Goal: Information Seeking & Learning: Check status

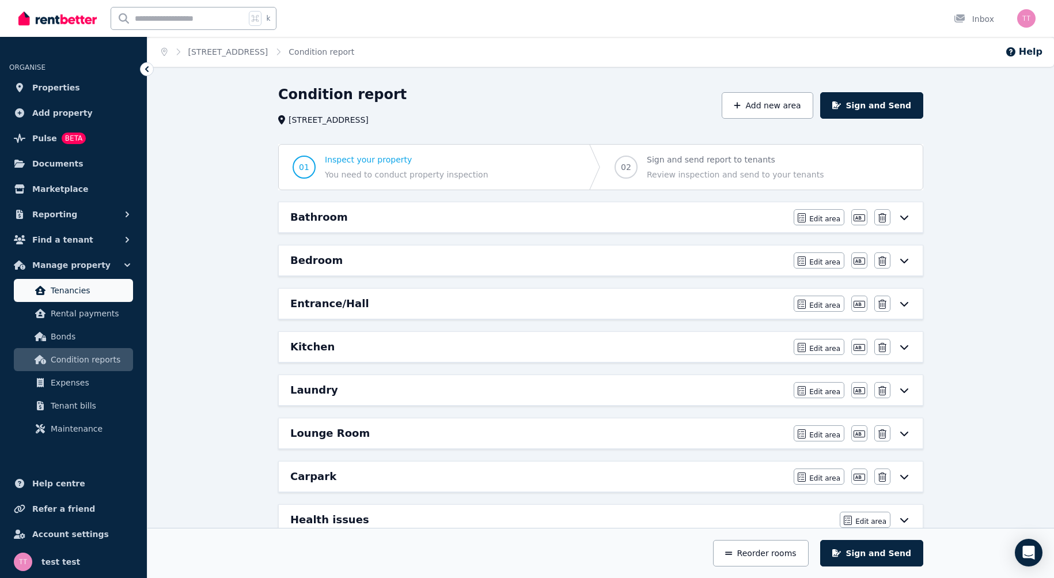
click at [74, 289] on span "Tenancies" at bounding box center [90, 290] width 78 height 14
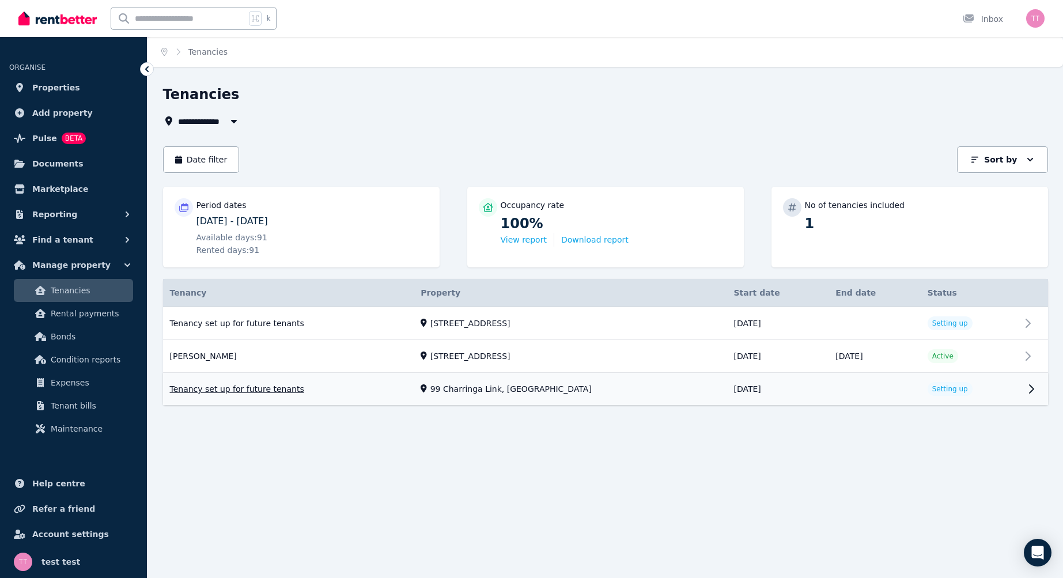
click at [941, 373] on link "View property details" at bounding box center [605, 389] width 885 height 32
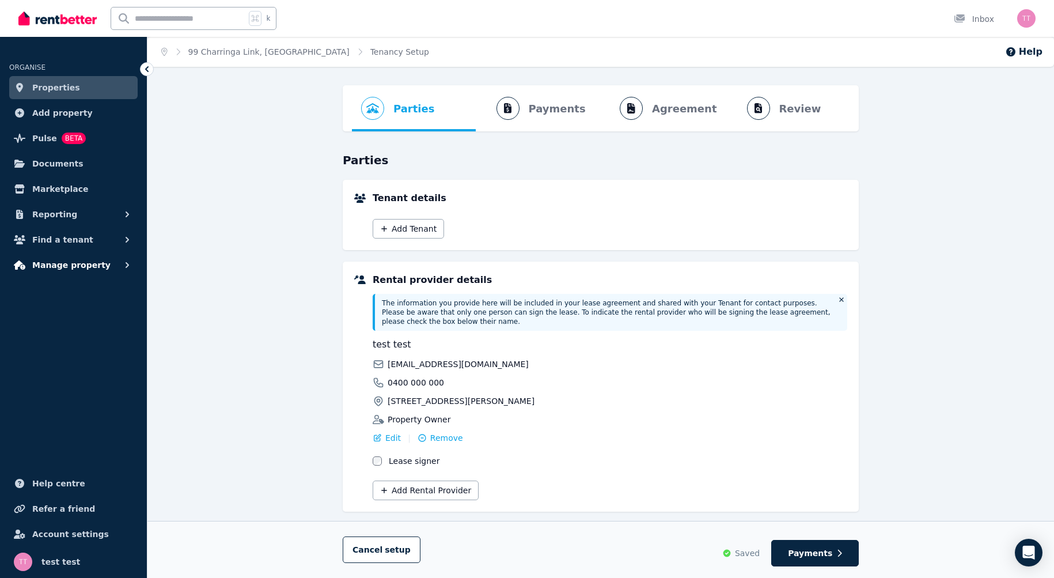
click at [83, 266] on span "Manage property" at bounding box center [71, 265] width 78 height 14
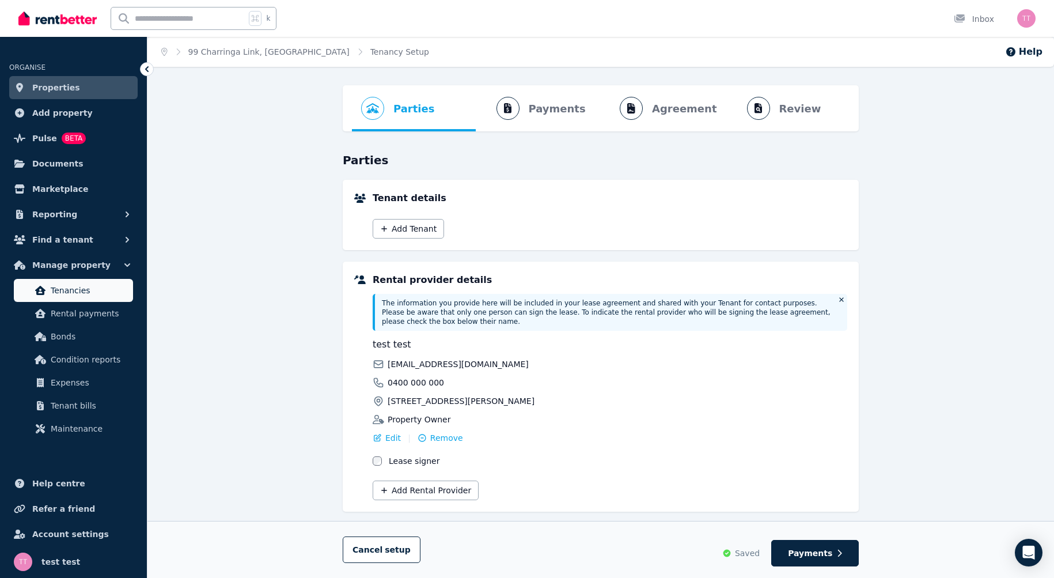
click at [67, 292] on span "Tenancies" at bounding box center [90, 290] width 78 height 14
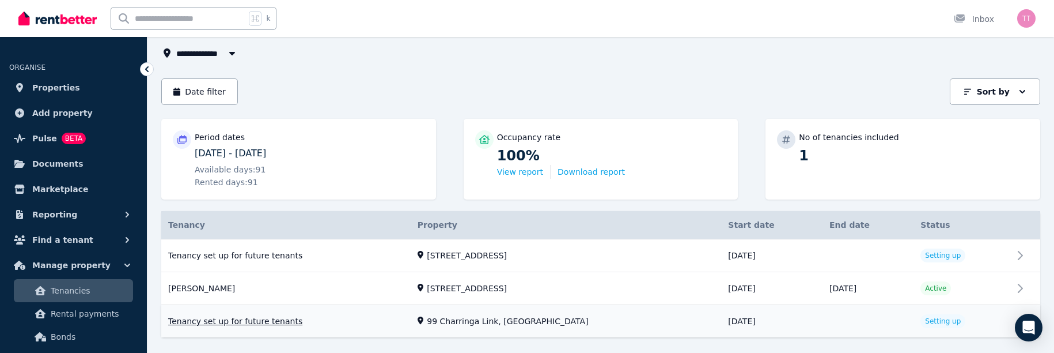
scroll to position [94, 0]
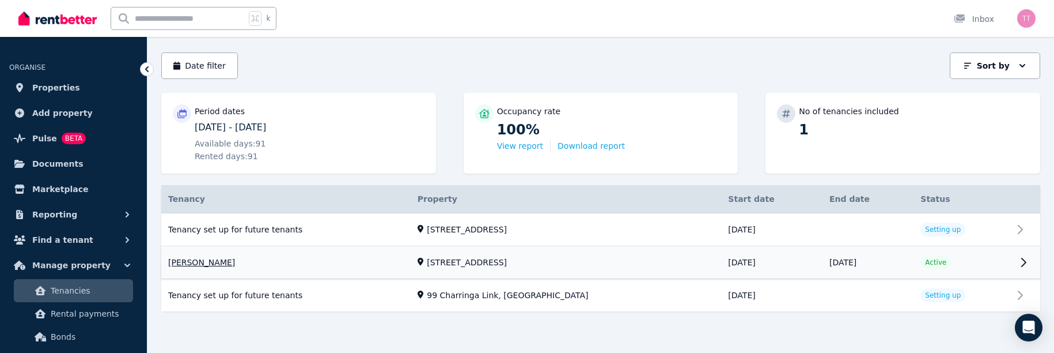
click at [968, 279] on link "View property details" at bounding box center [600, 263] width 879 height 32
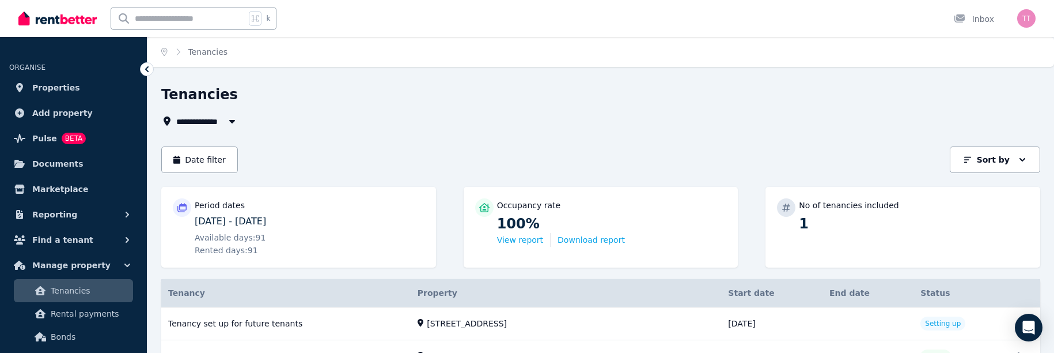
scroll to position [94, 0]
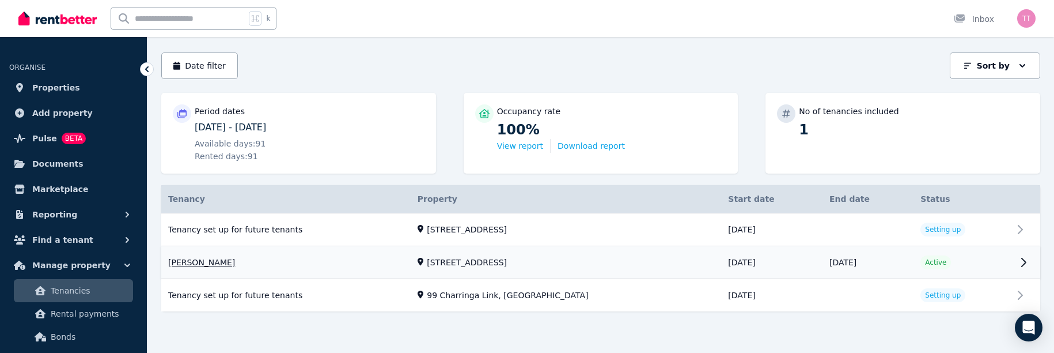
click at [975, 259] on td "Active" at bounding box center [963, 262] width 99 height 33
click at [968, 264] on td "Active" at bounding box center [963, 262] width 99 height 33
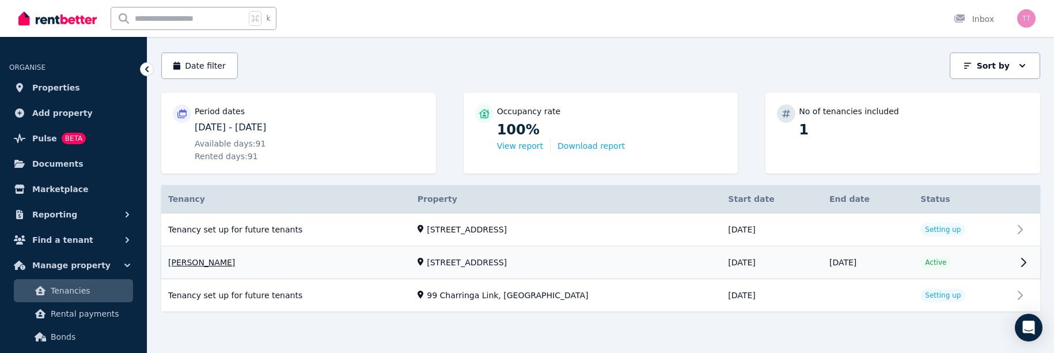
click at [968, 264] on td "Active" at bounding box center [963, 262] width 99 height 33
click at [951, 326] on div "Tenancy Details Property Start date End date Status Tenancy set up for future t…" at bounding box center [600, 258] width 879 height 147
click at [962, 264] on td "Active" at bounding box center [963, 262] width 99 height 33
